Goal: Obtain resource: Obtain resource

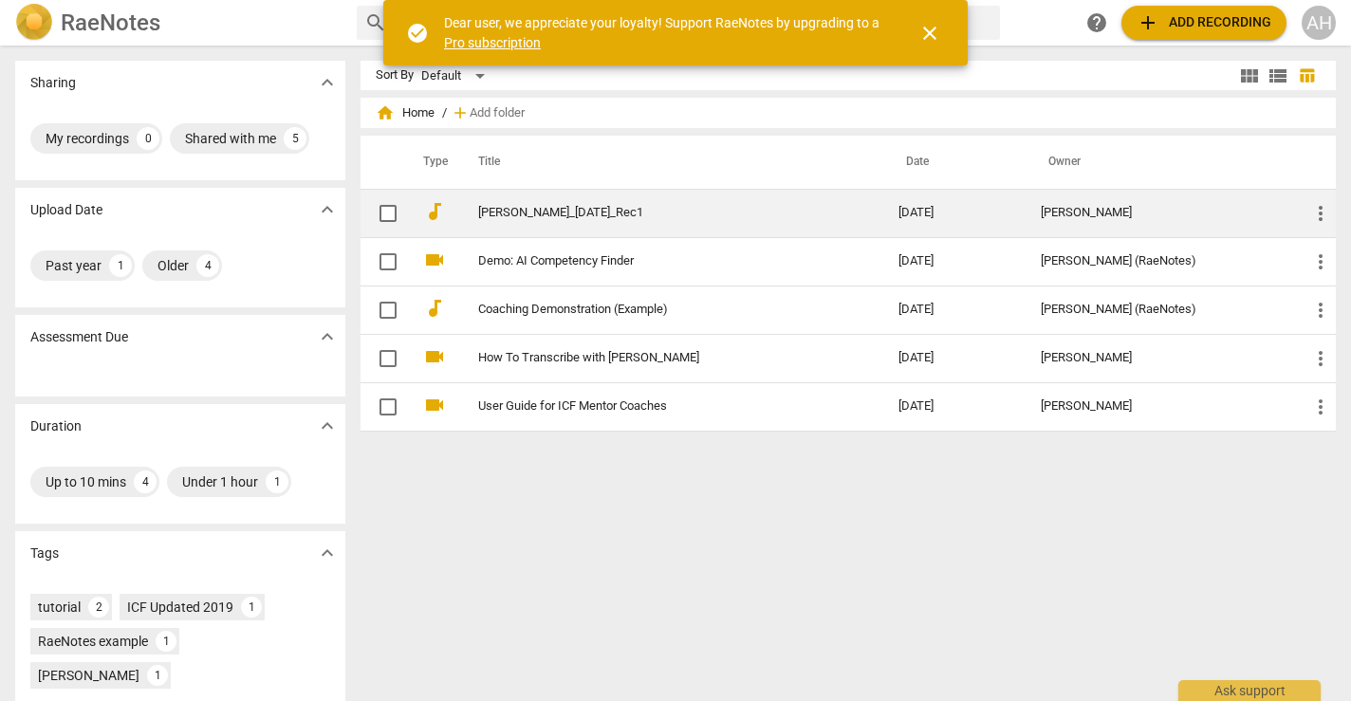
click at [531, 217] on link "[PERSON_NAME]_[DATE]_Rec1" at bounding box center [654, 213] width 352 height 14
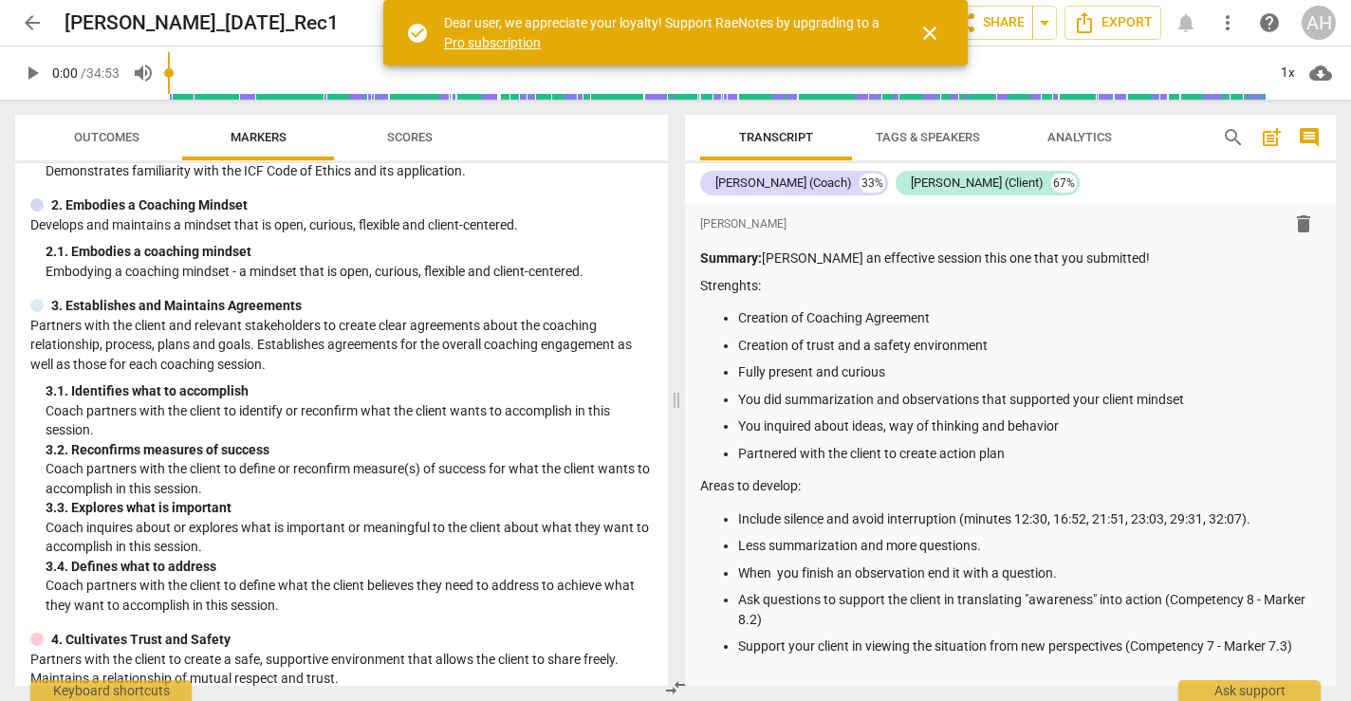
scroll to position [134, 0]
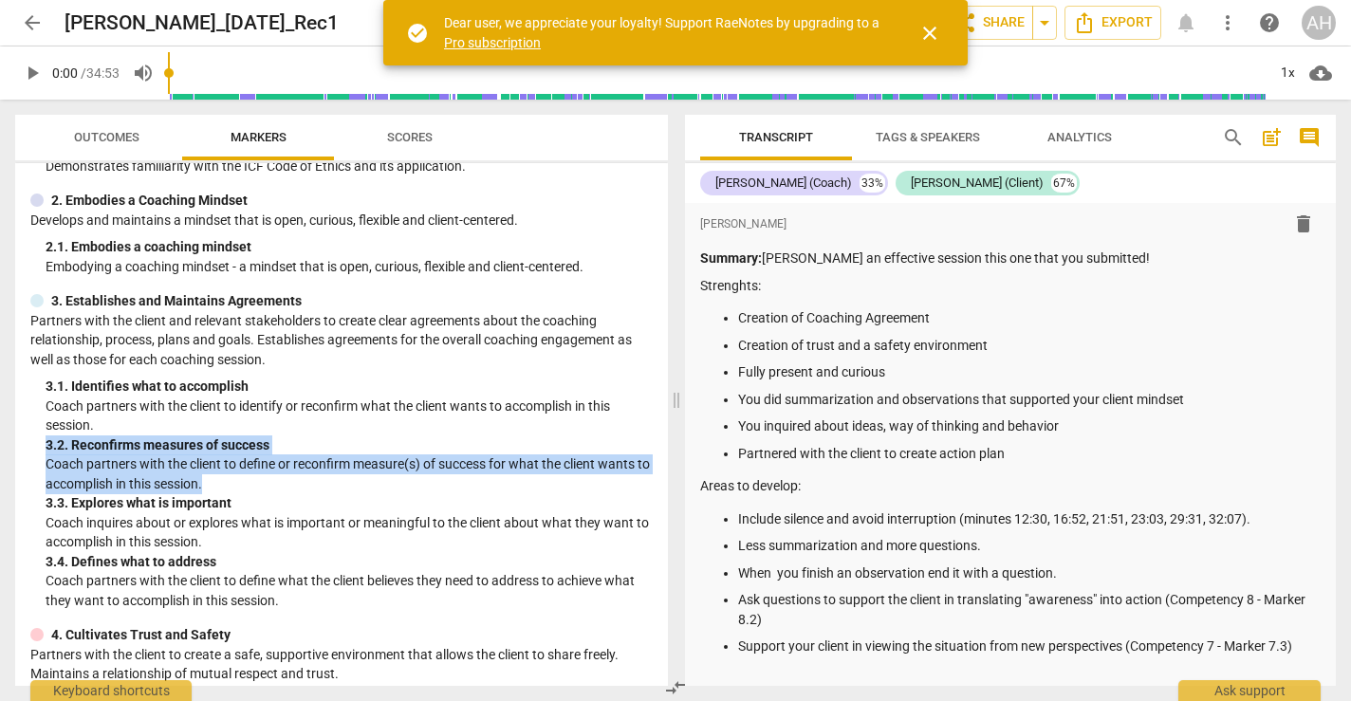
drag, startPoint x: 46, startPoint y: 449, endPoint x: 222, endPoint y: 479, distance: 179.1
click at [222, 479] on div "3. 2. Reconfirms measures of success Coach partners with the client to define o…" at bounding box center [349, 465] width 607 height 59
copy div "3. 2. Reconfirms measures of success Coach partners with the client to define o…"
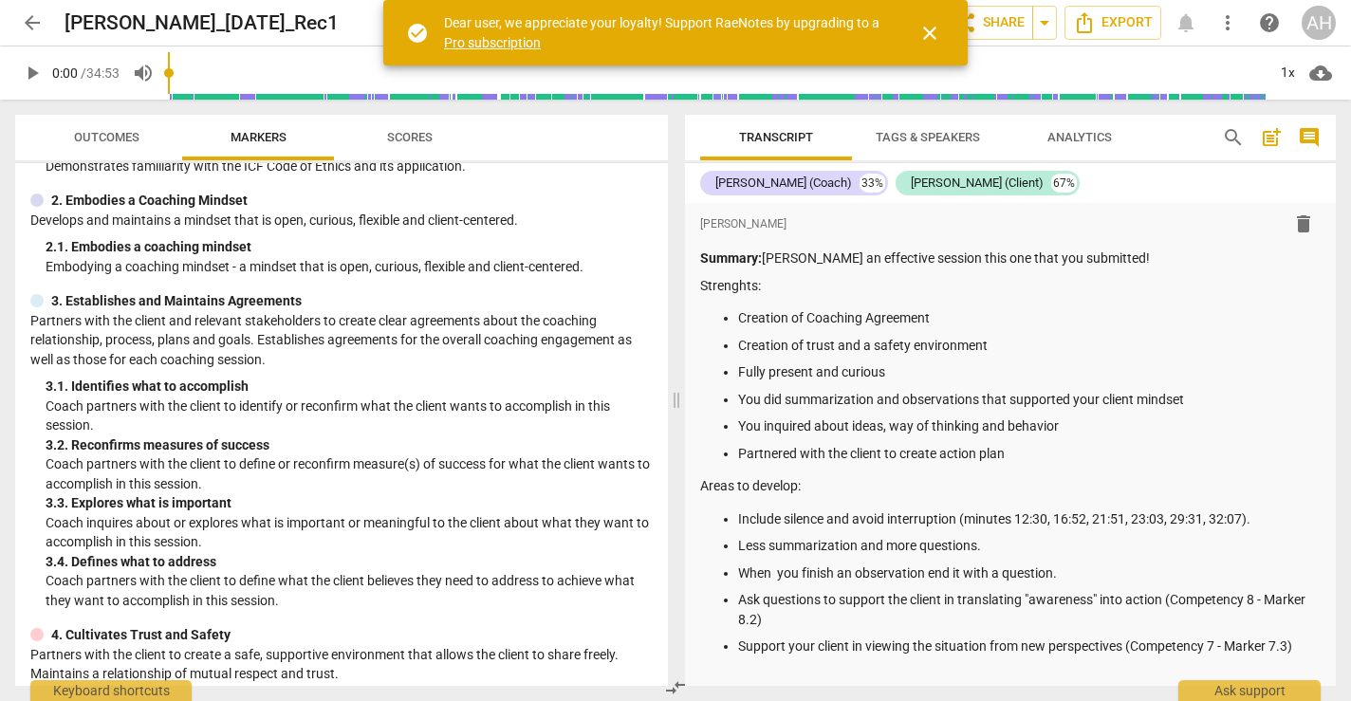
click at [110, 506] on div "3. 3. Explores what is important" at bounding box center [349, 504] width 607 height 20
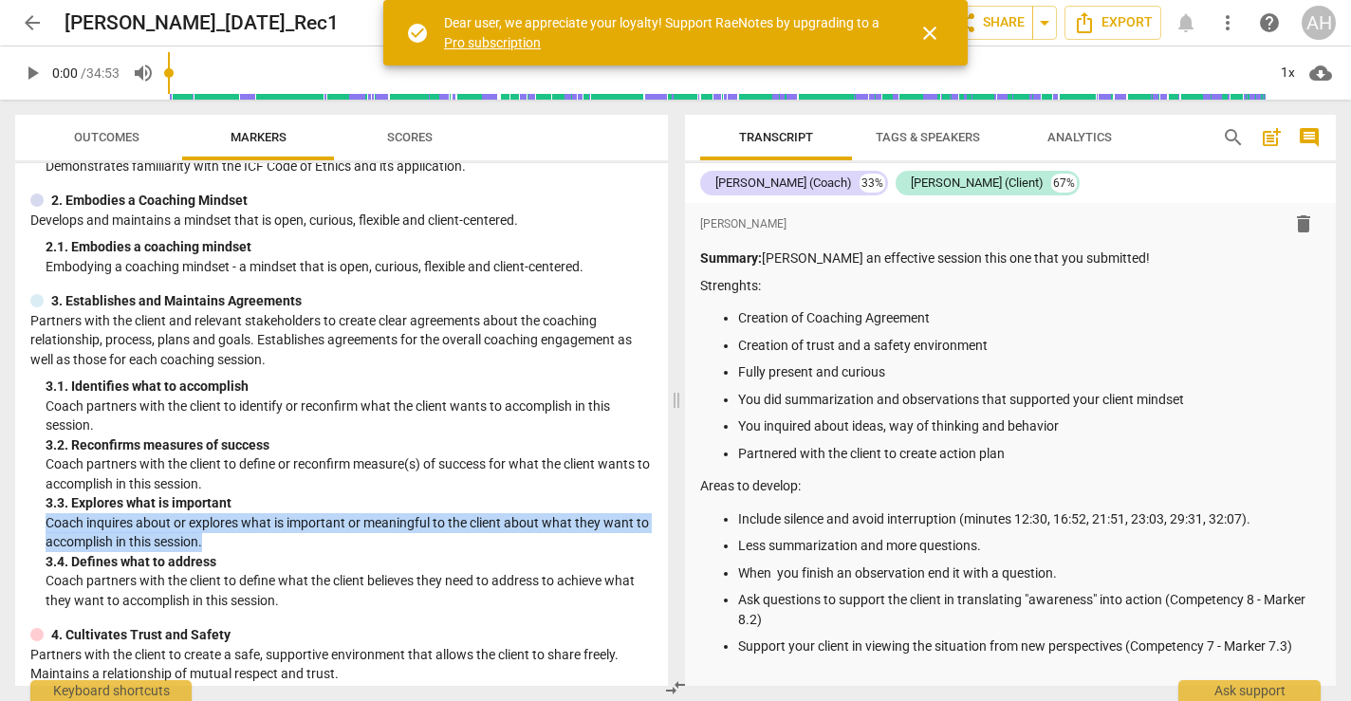
drag, startPoint x: 227, startPoint y: 541, endPoint x: 45, endPoint y: 527, distance: 182.8
click at [45, 527] on div "3. Establishes and Maintains Agreements Partners with the client and relevant s…" at bounding box center [341, 450] width 623 height 319
copy p "Coach inquires about or explores what is important or meaningful to the client …"
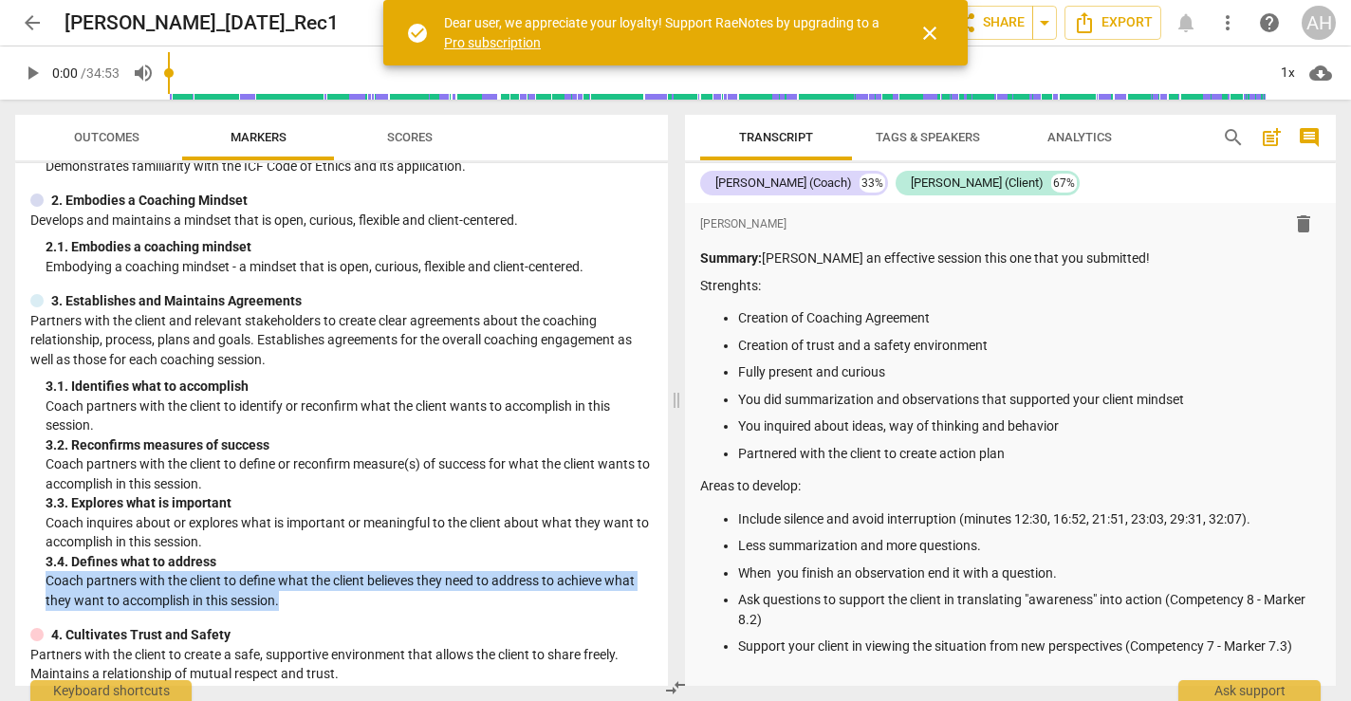
drag, startPoint x: 284, startPoint y: 598, endPoint x: 43, endPoint y: 584, distance: 241.5
click at [43, 584] on div "3. Establishes and Maintains Agreements Partners with the client and relevant s…" at bounding box center [341, 450] width 623 height 319
copy p "Coach partners with the client to define what the client believes they need to …"
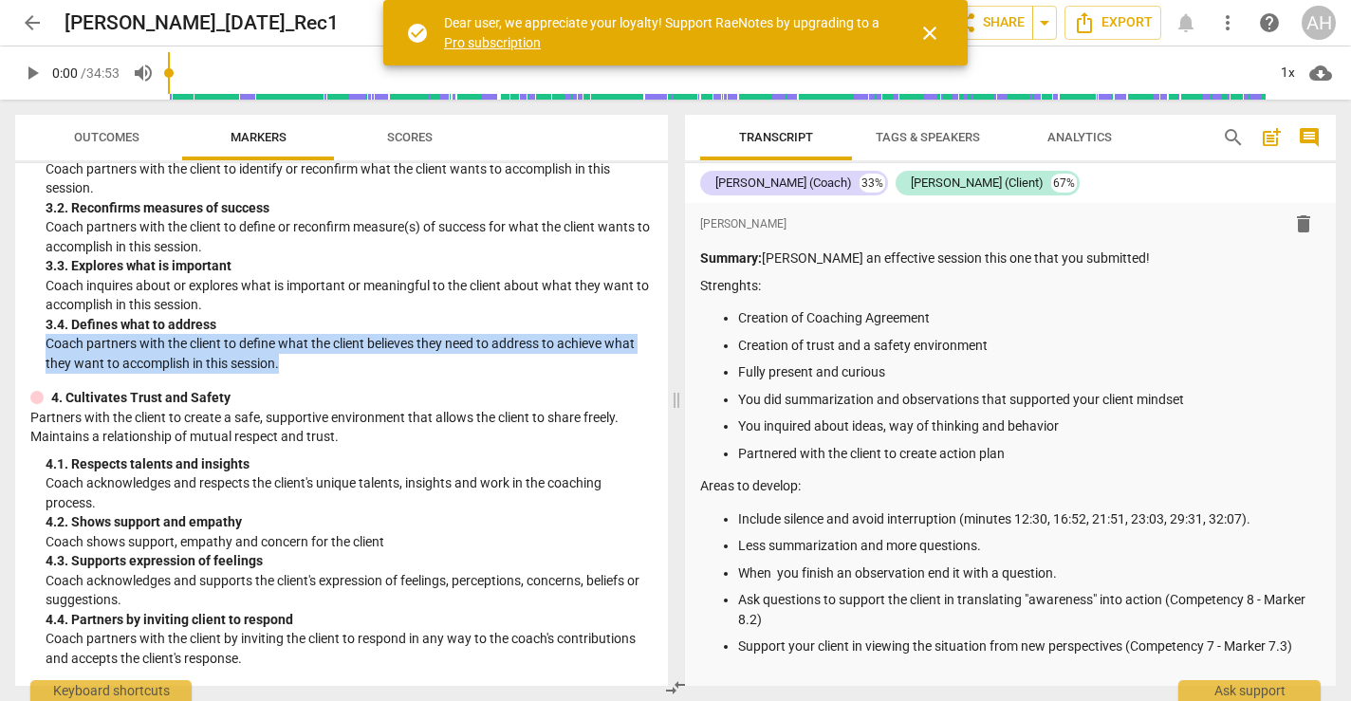
scroll to position [365, 0]
